Goal: Information Seeking & Learning: Check status

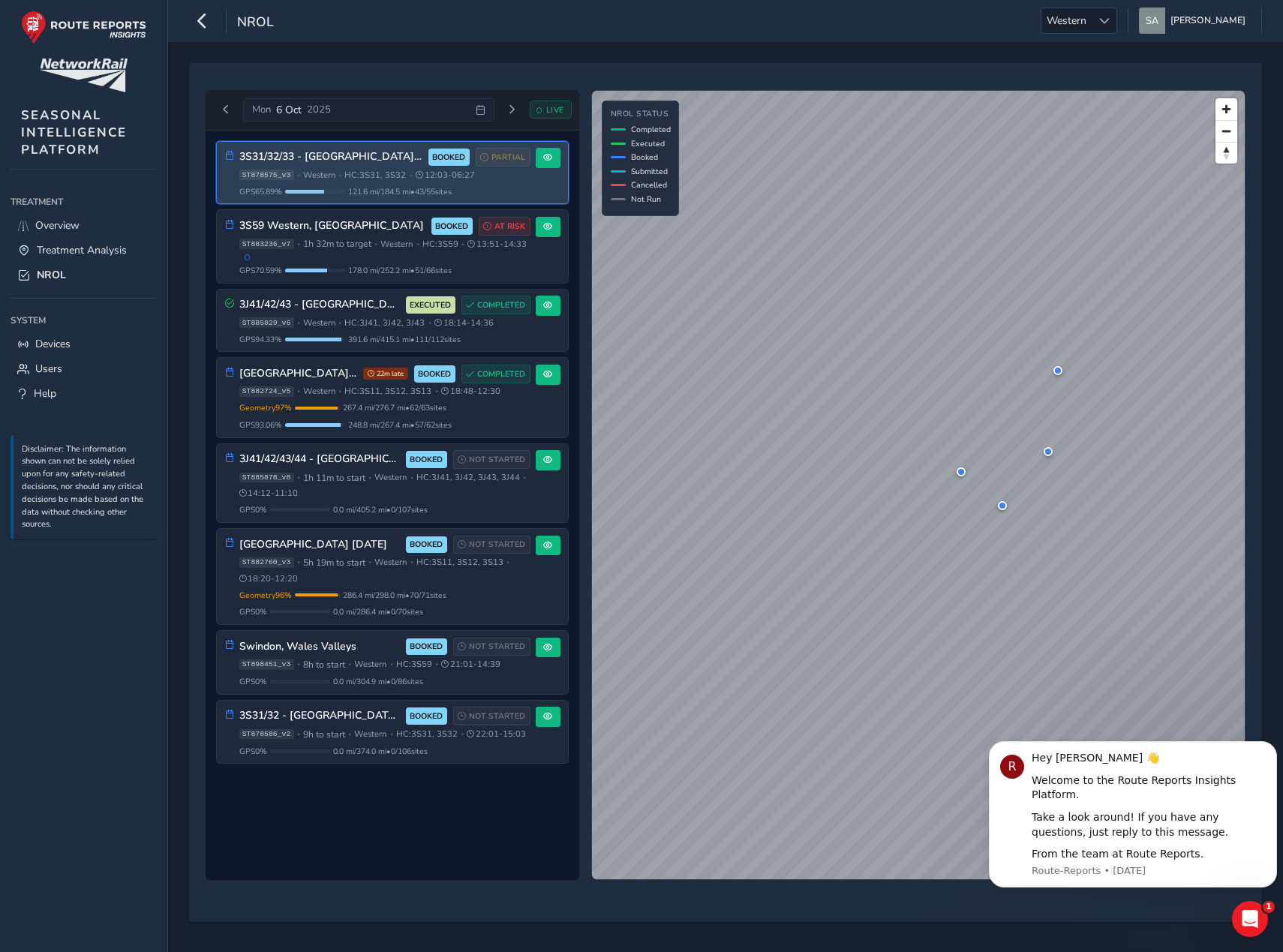
click at [391, 180] on span "HC: 3S31, 3S32" at bounding box center [374, 175] width 61 height 11
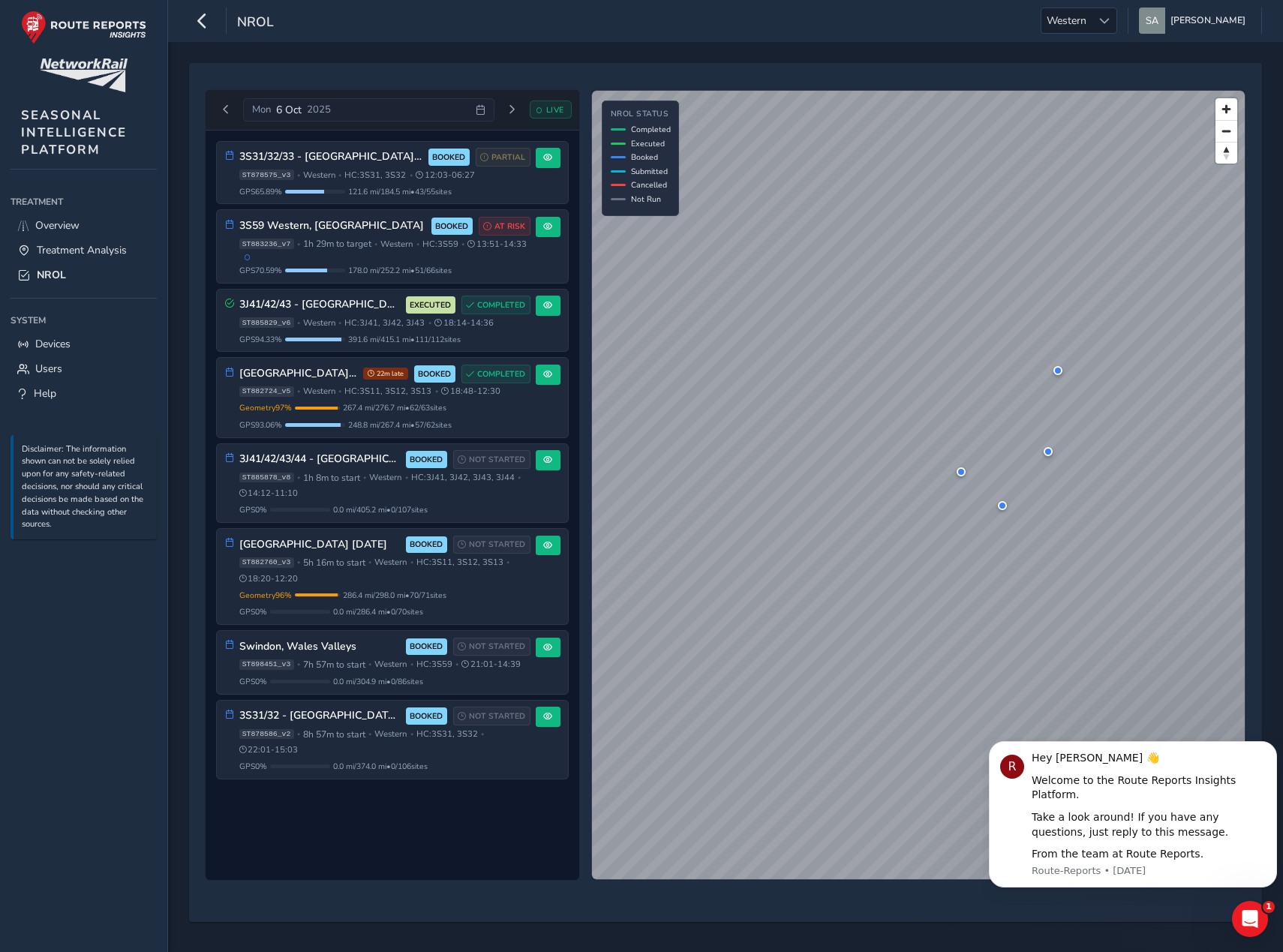
click at [558, 116] on div "LIVE" at bounding box center [551, 110] width 42 height 18
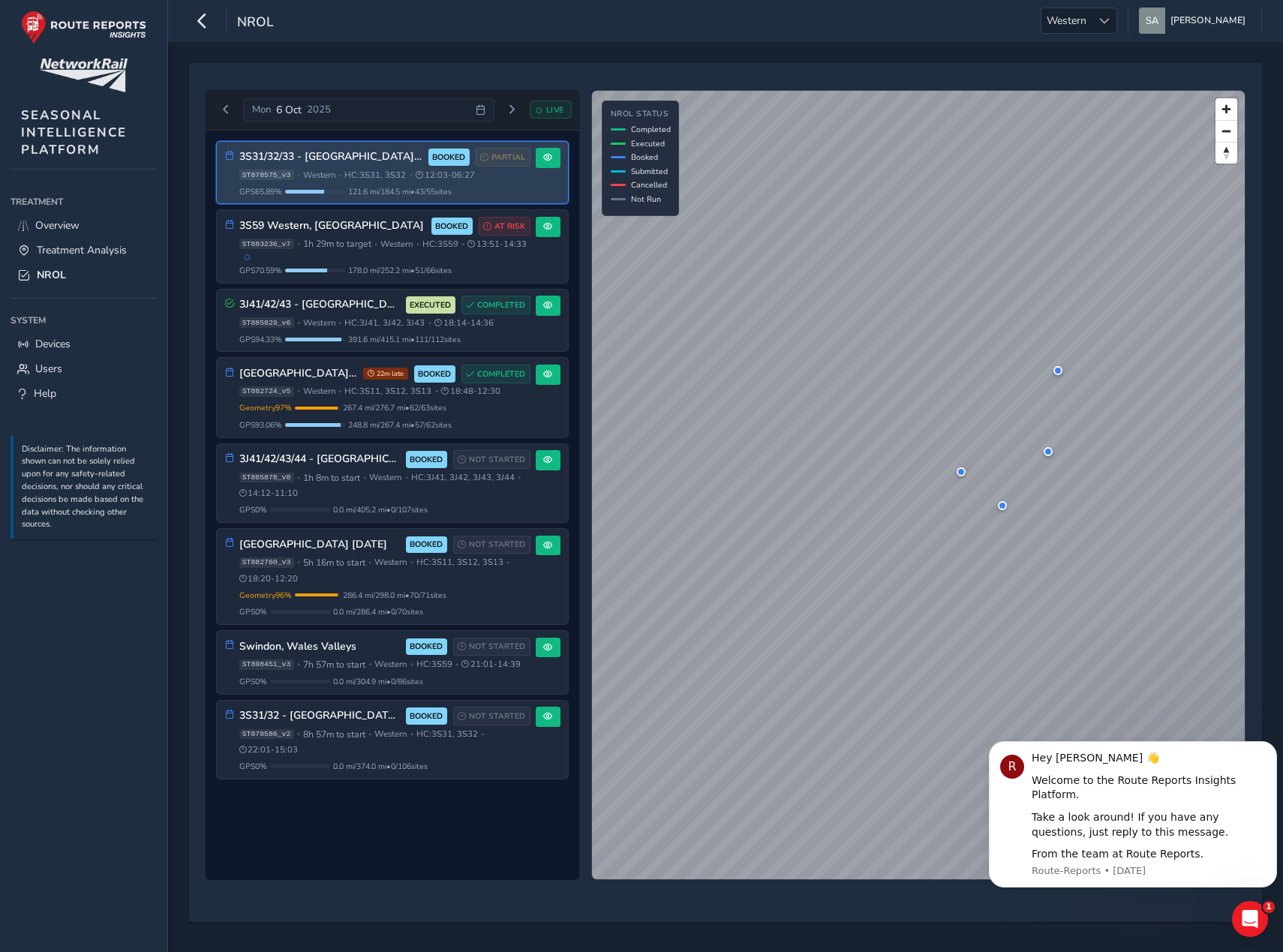
click at [365, 175] on span "HC: 3S31, 3S32" at bounding box center [374, 175] width 61 height 11
click at [544, 158] on span at bounding box center [547, 157] width 9 height 9
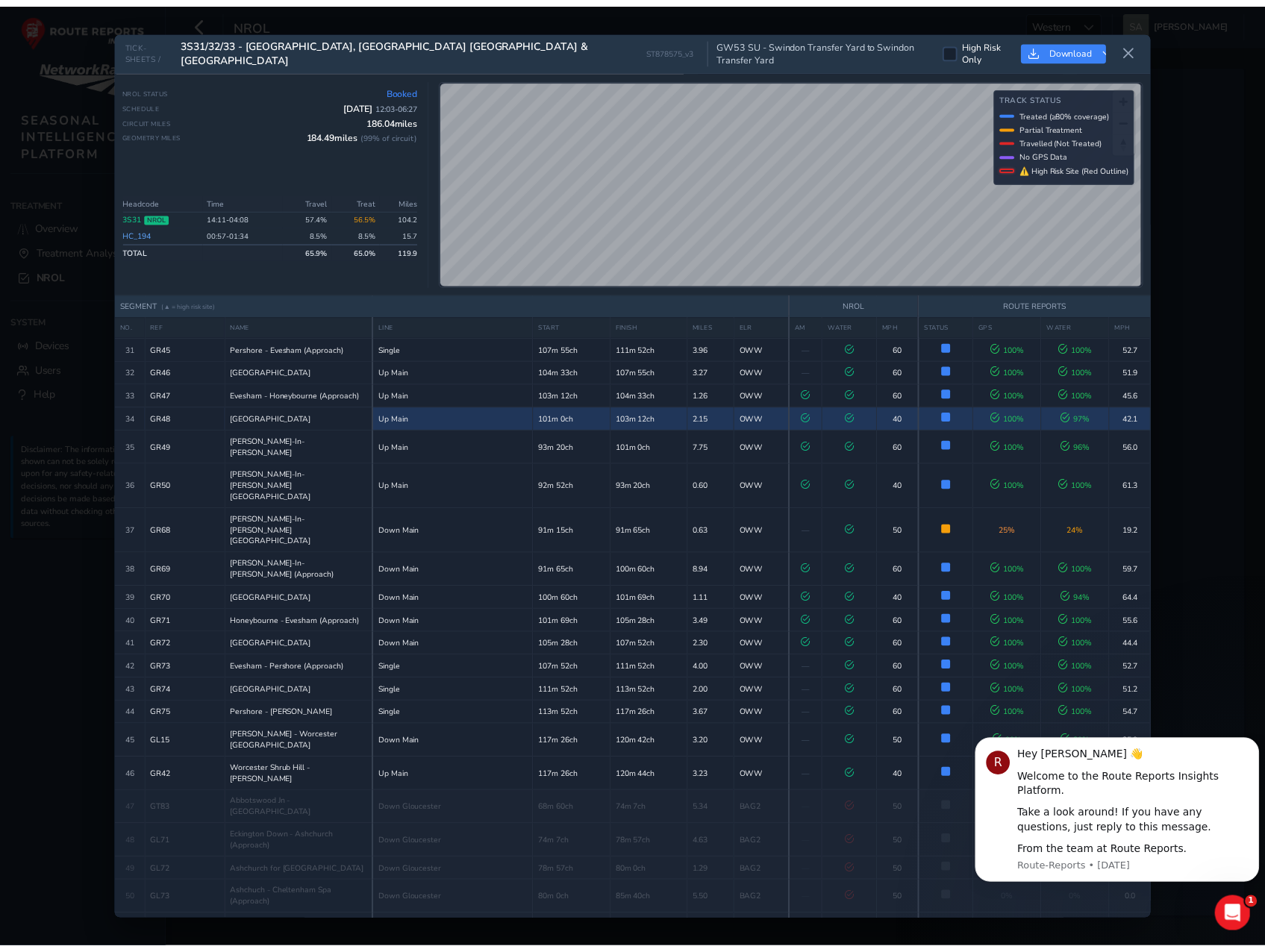
scroll to position [937, 0]
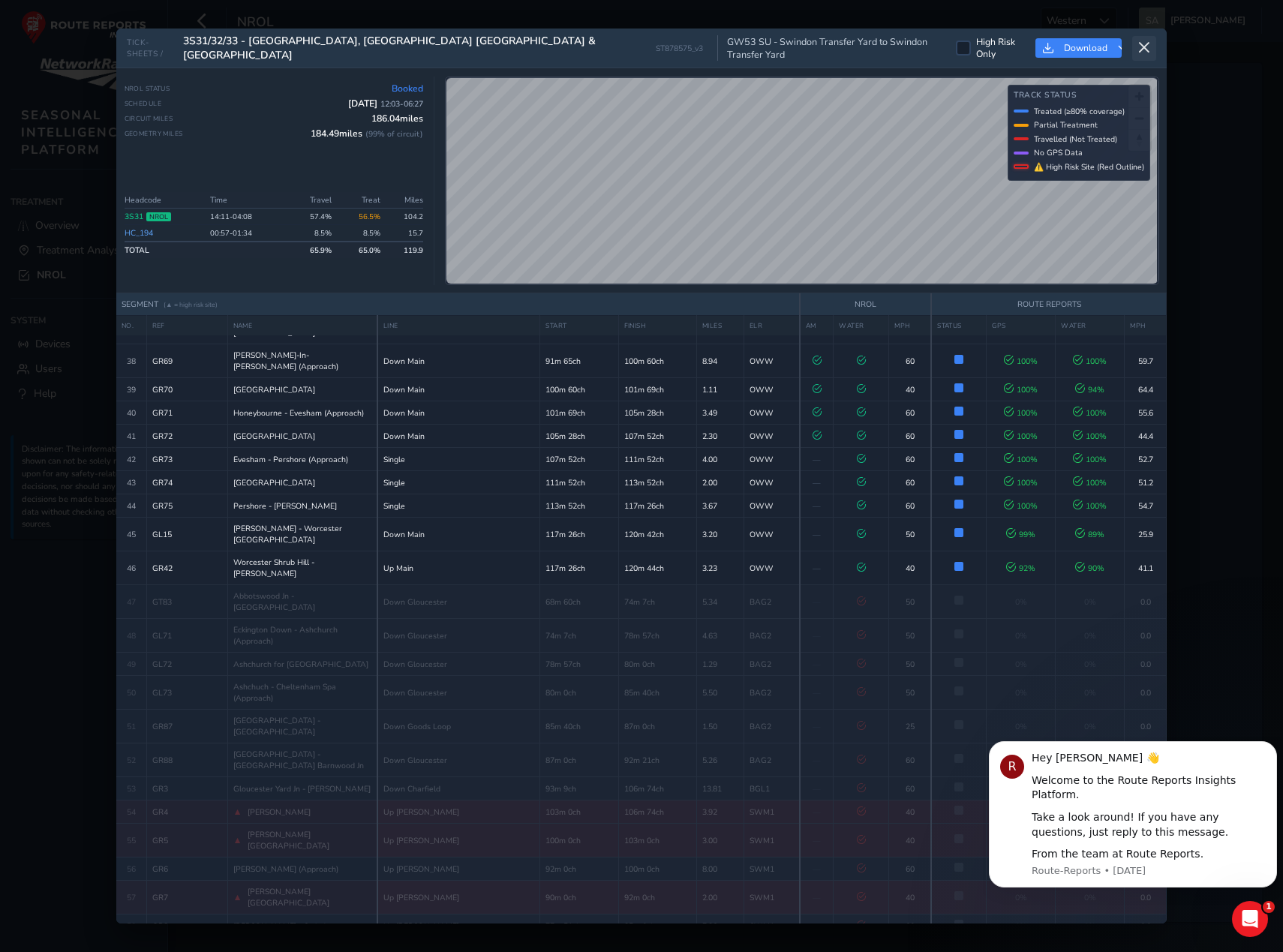
click at [1147, 41] on icon at bounding box center [1145, 48] width 13 height 13
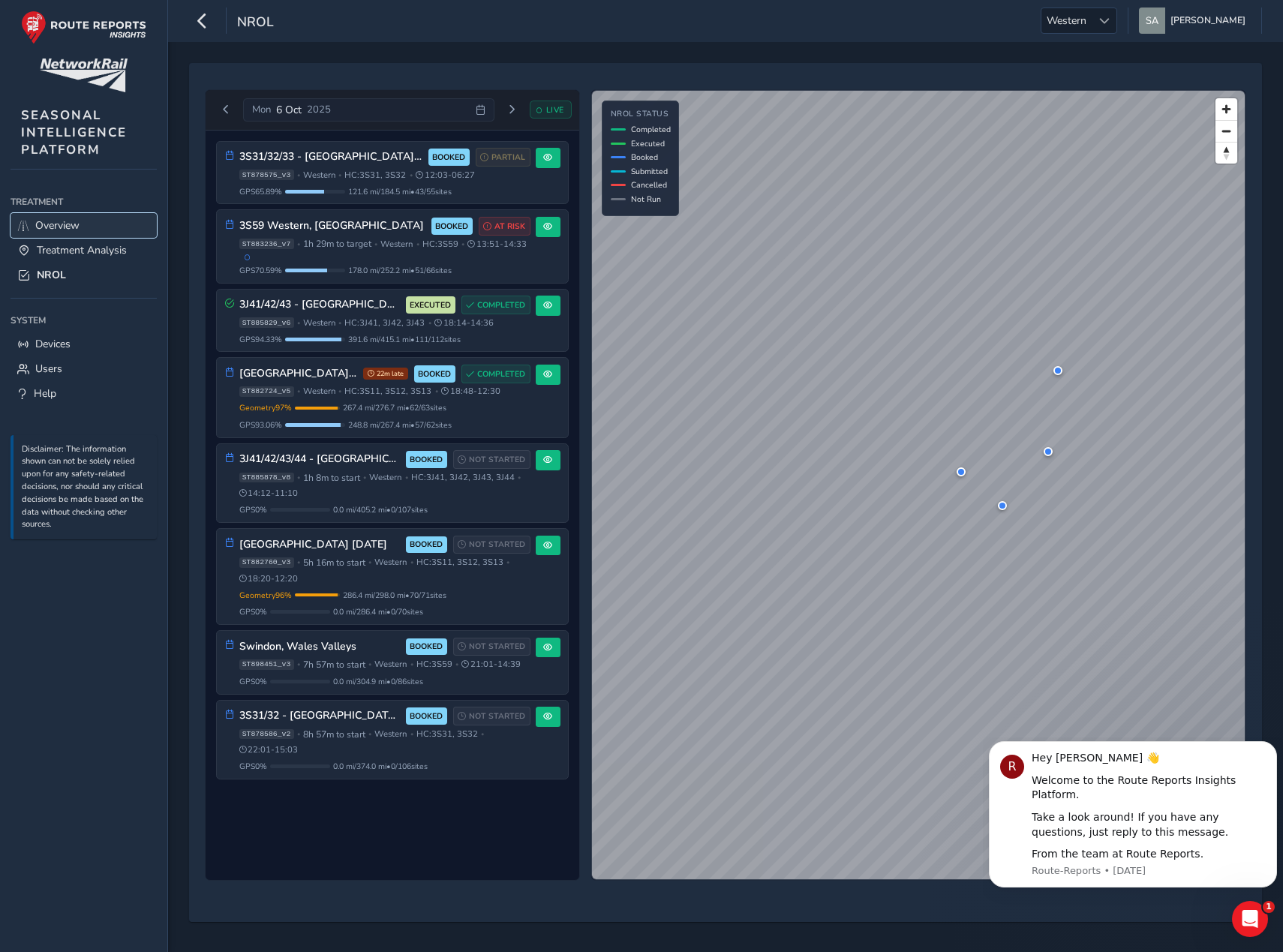
click at [73, 228] on span "Overview" at bounding box center [57, 225] width 44 height 14
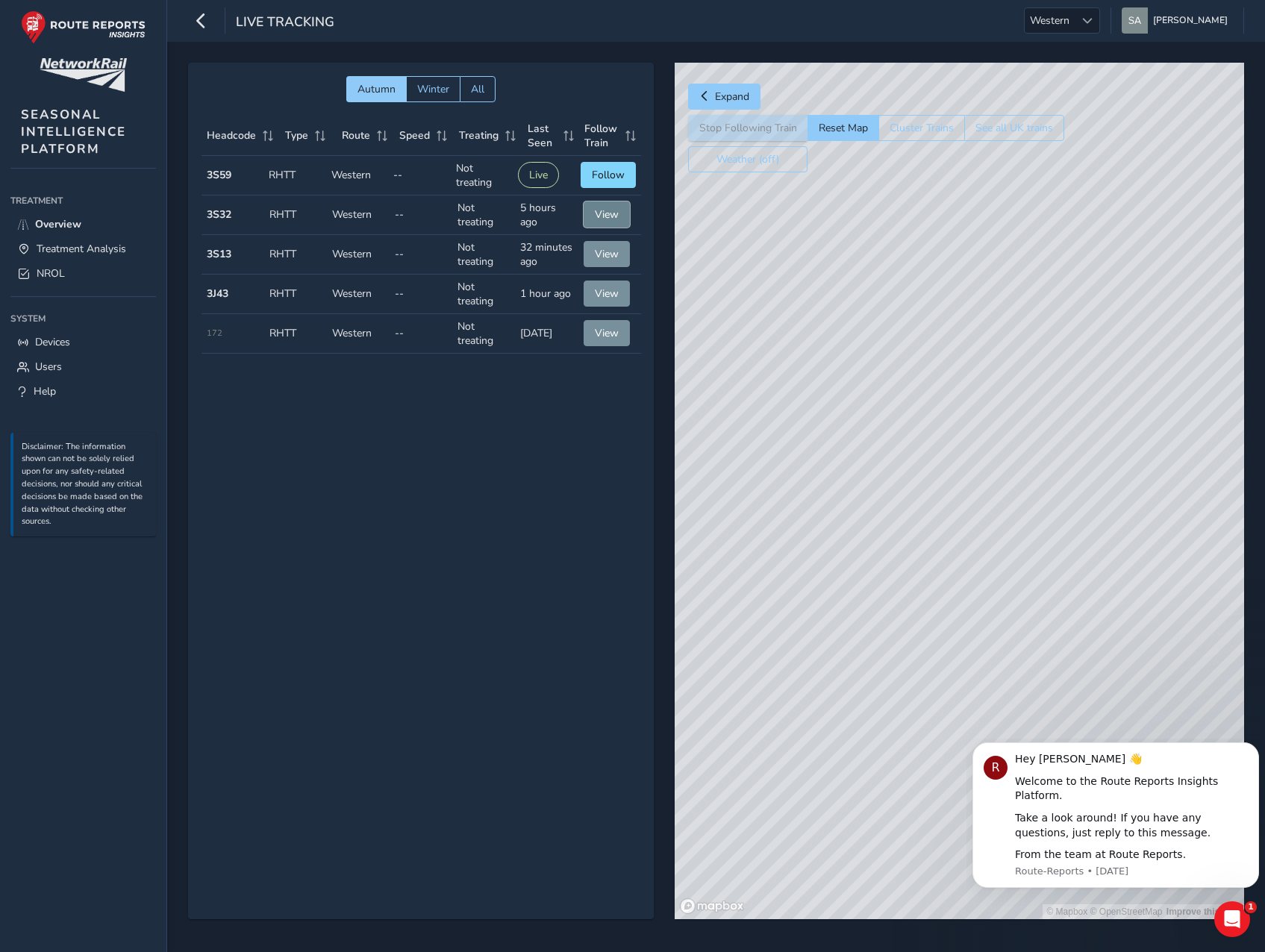
click at [611, 214] on span "View" at bounding box center [606, 214] width 24 height 14
drag, startPoint x: 1048, startPoint y: 641, endPoint x: 1056, endPoint y: 647, distance: 10.0
click at [1056, 647] on div "© Mapbox © OpenStreetMap Improve this map" at bounding box center [959, 490] width 569 height 856
drag, startPoint x: 806, startPoint y: 476, endPoint x: 992, endPoint y: 647, distance: 252.7
click at [992, 647] on div "© Mapbox © OpenStreetMap Improve this map" at bounding box center [959, 490] width 569 height 856
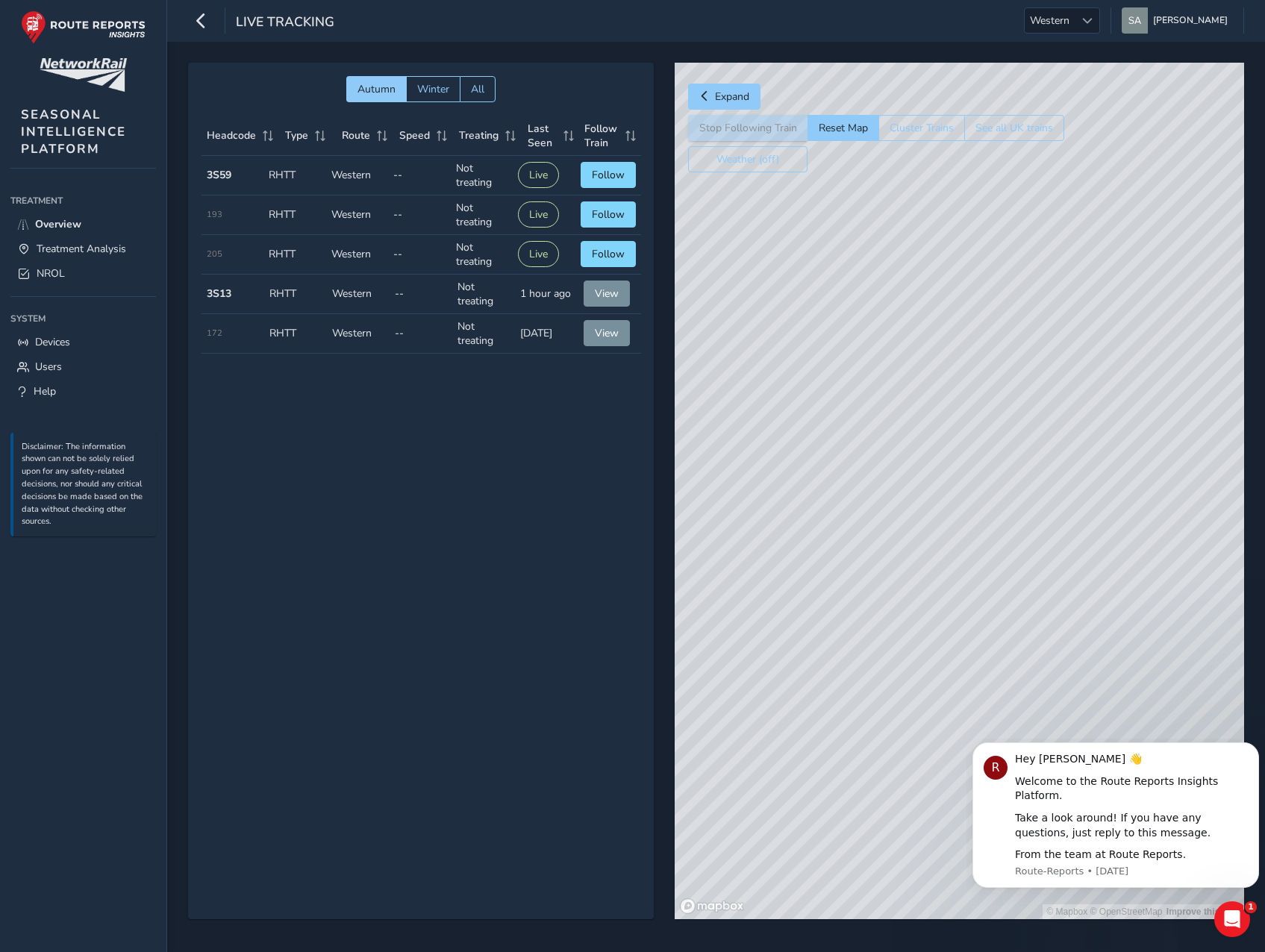
drag, startPoint x: 788, startPoint y: 419, endPoint x: 969, endPoint y: 561, distance: 230.1
click at [969, 561] on div "© Mapbox © OpenStreetMap Improve this map" at bounding box center [959, 490] width 569 height 856
click at [933, 307] on div "© Mapbox © OpenStreetMap Improve this map" at bounding box center [959, 490] width 569 height 856
click at [215, 173] on strong "3S59" at bounding box center [219, 174] width 24 height 14
click at [460, 174] on td "Treating Not treating" at bounding box center [470, 175] width 59 height 40
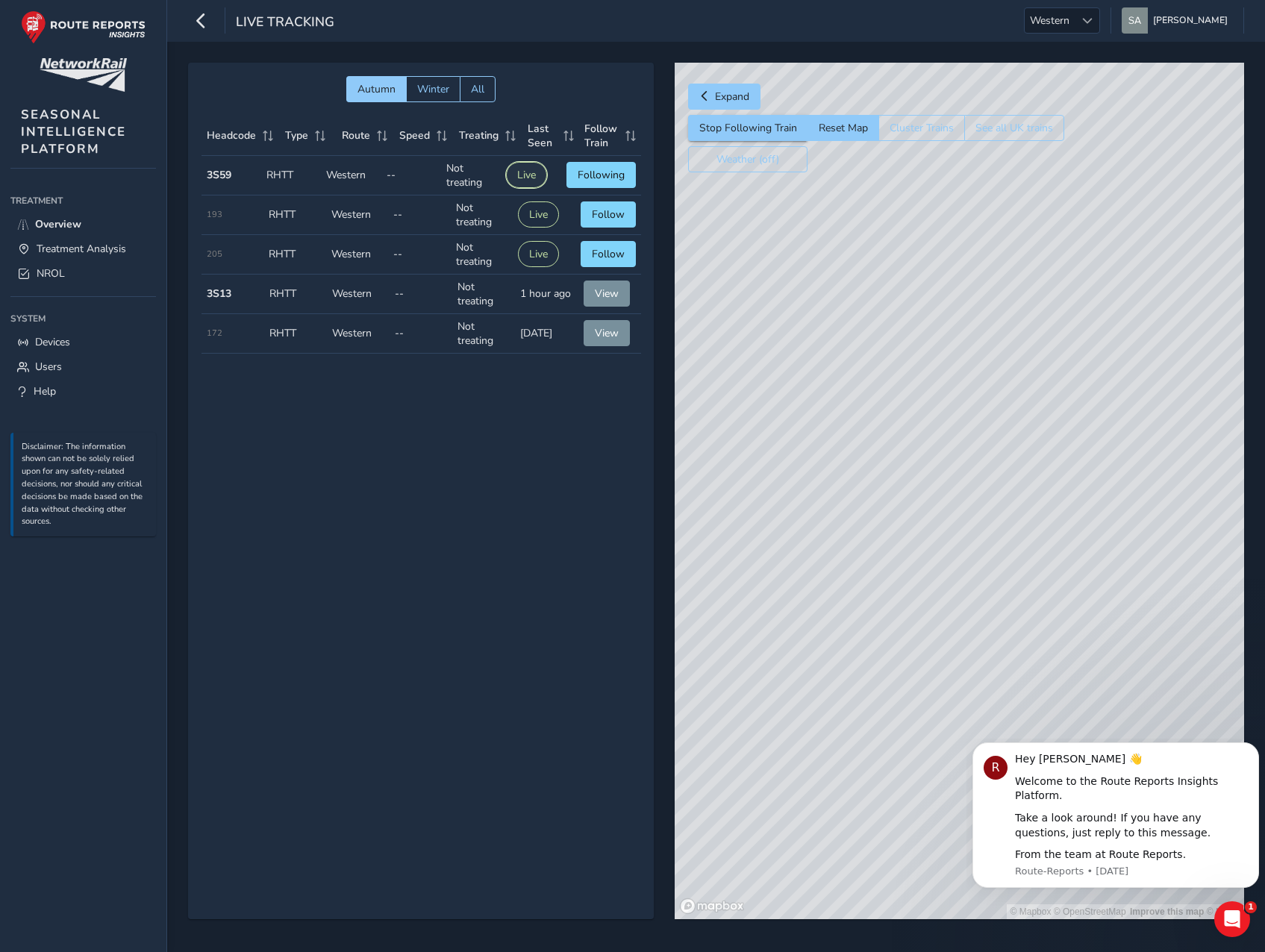
click at [525, 178] on button "Live" at bounding box center [526, 175] width 41 height 26
click at [608, 178] on span "Following" at bounding box center [601, 174] width 47 height 14
drag, startPoint x: 1055, startPoint y: 630, endPoint x: 870, endPoint y: 420, distance: 279.9
drag, startPoint x: 1135, startPoint y: 637, endPoint x: 1153, endPoint y: 488, distance: 150.1
click at [1153, 488] on div "© Mapbox © OpenStreetMap Improve this map © Maxar" at bounding box center [959, 490] width 569 height 856
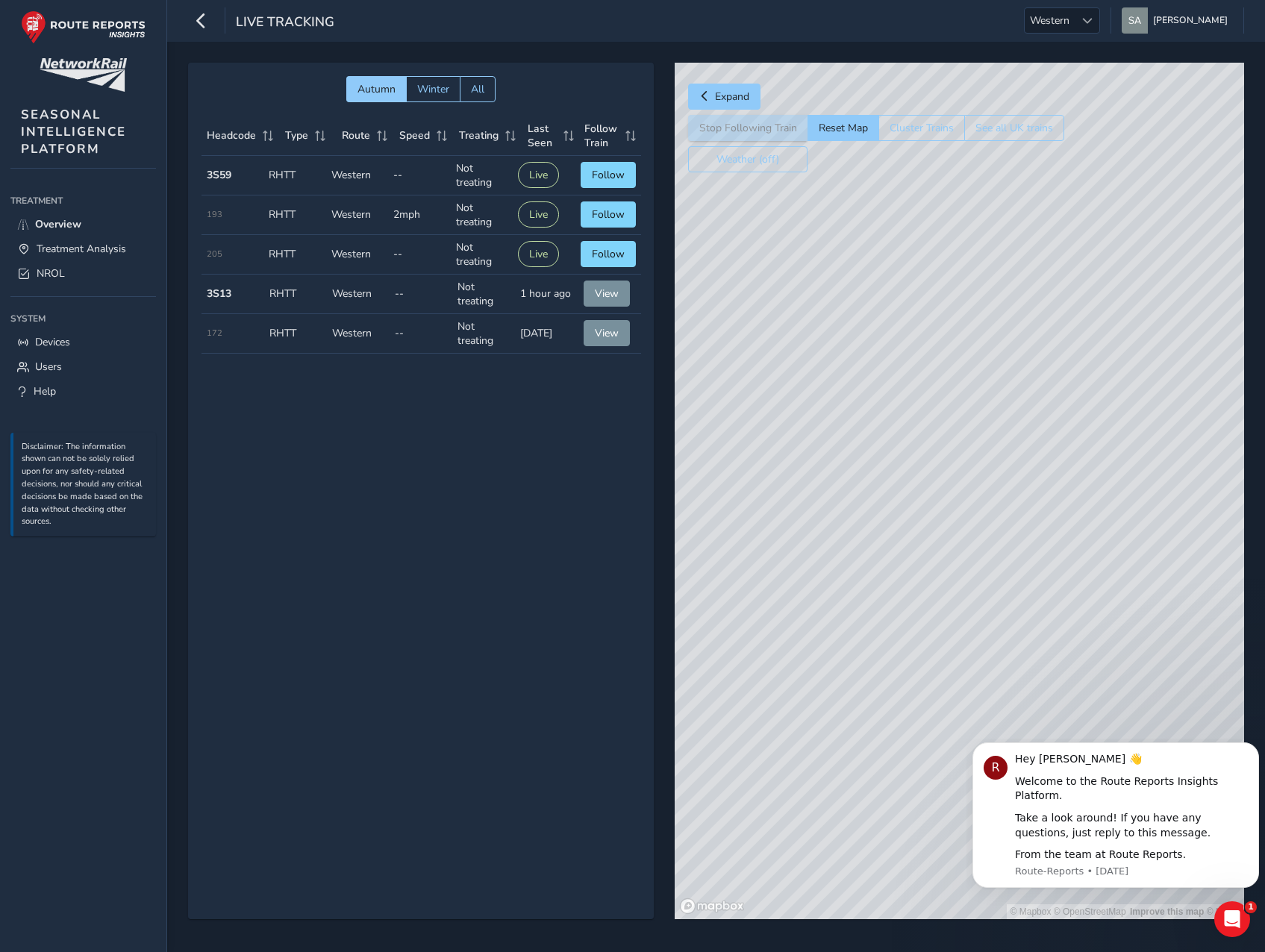
drag, startPoint x: 846, startPoint y: 618, endPoint x: 1167, endPoint y: 579, distance: 323.4
click at [1167, 579] on div "© Mapbox © OpenStreetMap Improve this map © Maxar" at bounding box center [959, 490] width 569 height 856
drag, startPoint x: 953, startPoint y: 634, endPoint x: 1239, endPoint y: 708, distance: 295.4
click at [1239, 708] on div "© Mapbox © OpenStreetMap Improve this map © Maxar" at bounding box center [959, 490] width 569 height 856
drag, startPoint x: 800, startPoint y: 750, endPoint x: 1066, endPoint y: 687, distance: 273.4
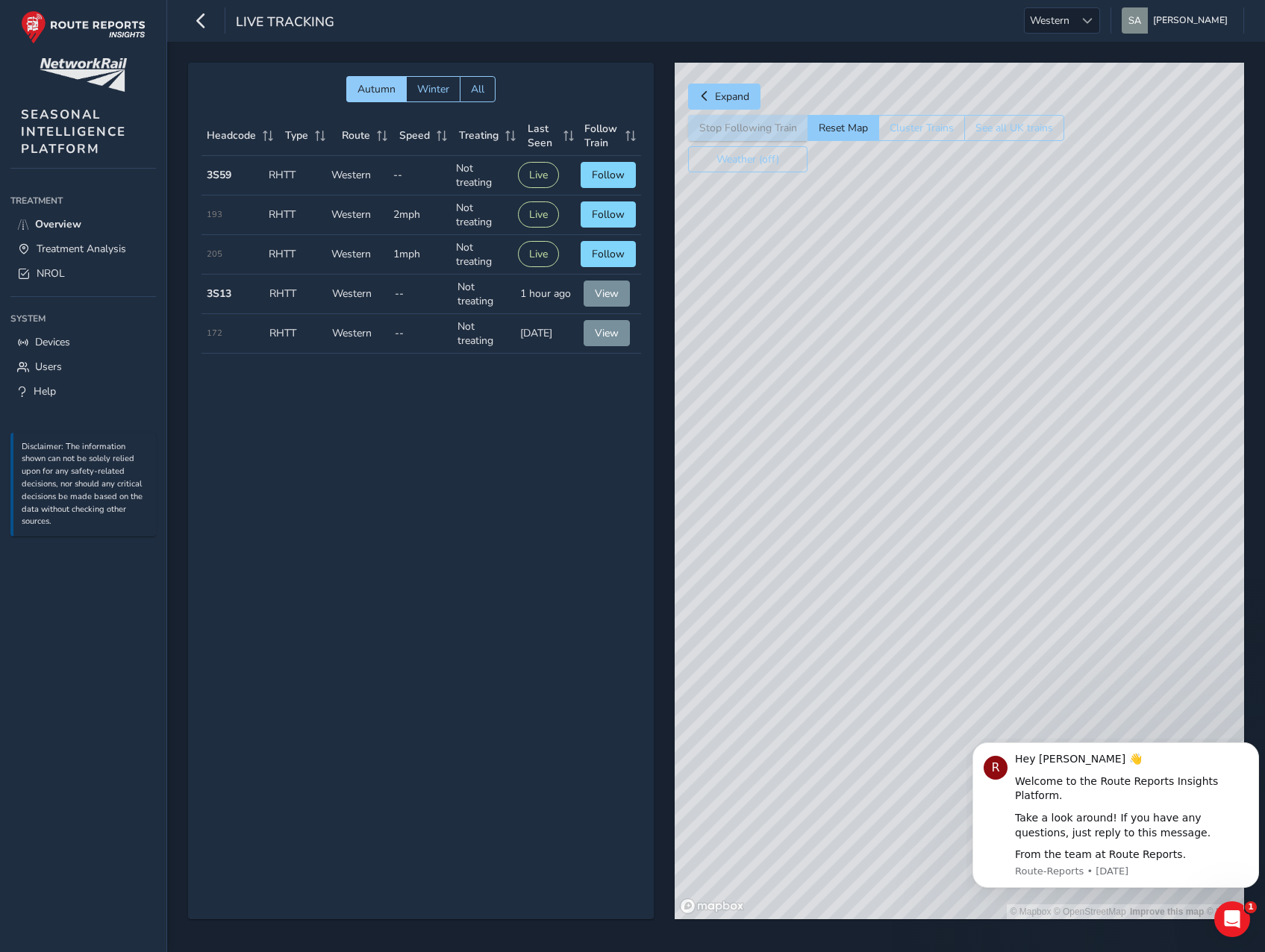
click at [1066, 687] on div "© Mapbox © OpenStreetMap Improve this map © Maxar" at bounding box center [959, 490] width 569 height 856
drag, startPoint x: 867, startPoint y: 795, endPoint x: 1162, endPoint y: 593, distance: 357.5
click at [1162, 593] on div "© Mapbox © OpenStreetMap Improve this map © Maxar" at bounding box center [959, 490] width 569 height 856
drag, startPoint x: 889, startPoint y: 744, endPoint x: 1208, endPoint y: 588, distance: 355.1
click at [1208, 588] on div "© Mapbox © OpenStreetMap Improve this map © Maxar" at bounding box center [959, 490] width 569 height 856
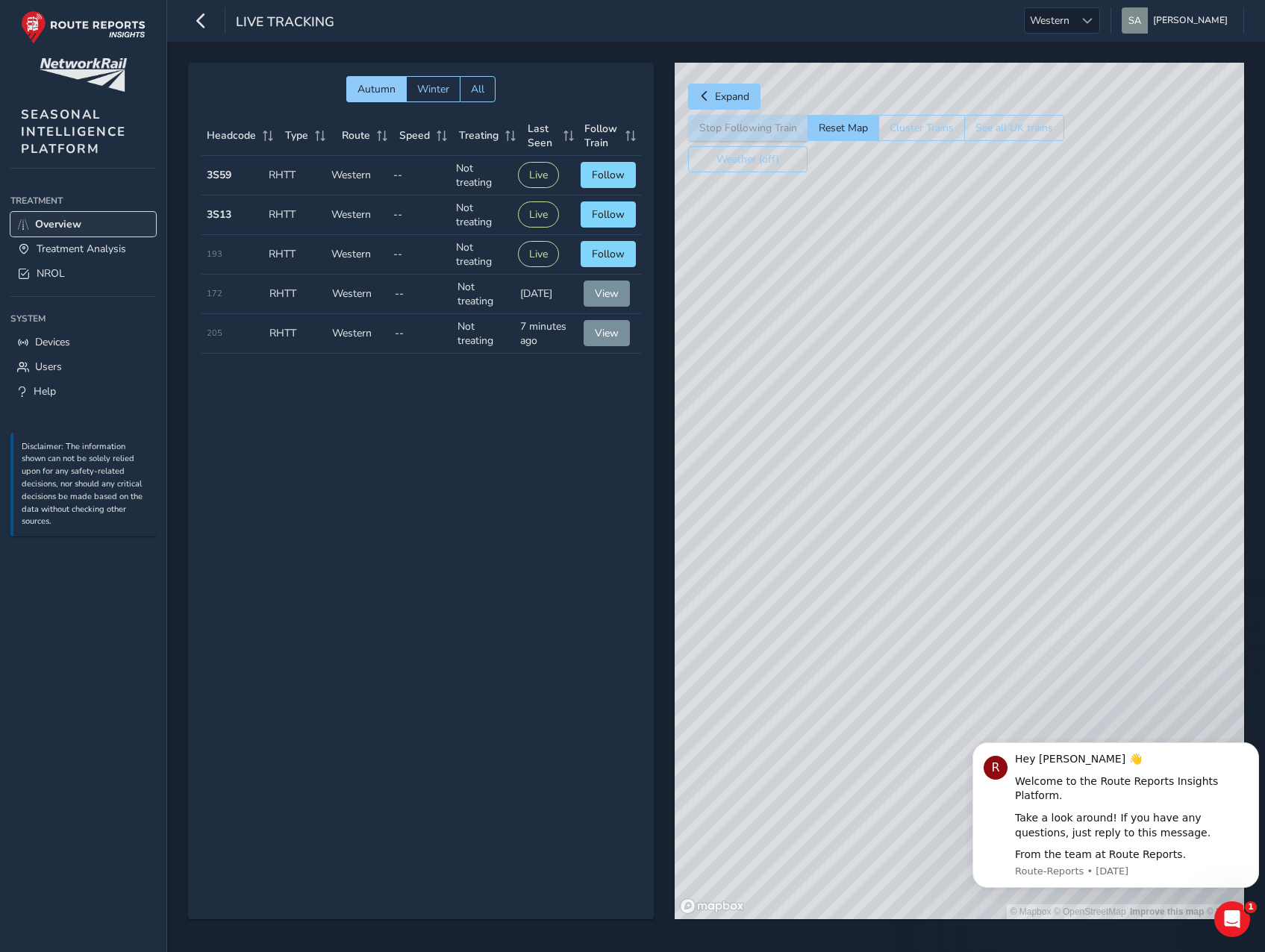
click at [61, 223] on span "Overview" at bounding box center [58, 224] width 46 height 14
